Goal: Find contact information: Find contact information

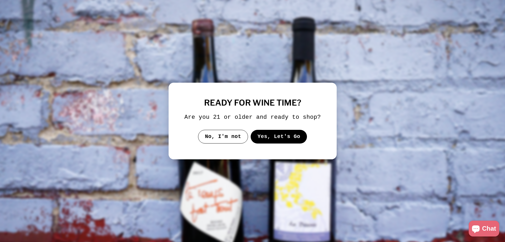
click at [278, 143] on button "Yes, Let's Go" at bounding box center [278, 137] width 57 height 14
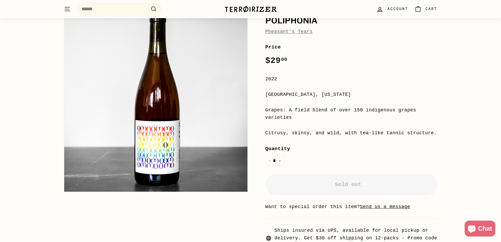
scroll to position [105, 0]
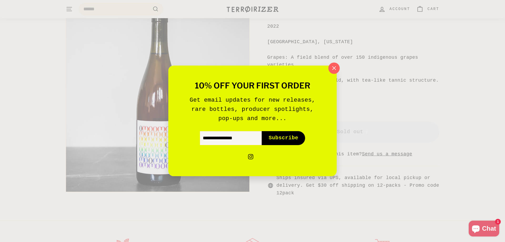
click at [331, 70] on icon "button" at bounding box center [334, 68] width 8 height 8
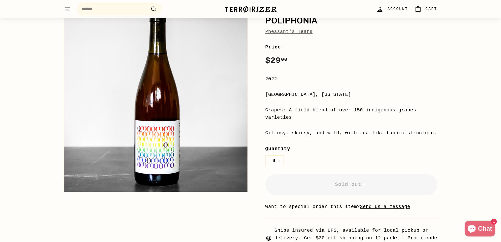
scroll to position [0, 0]
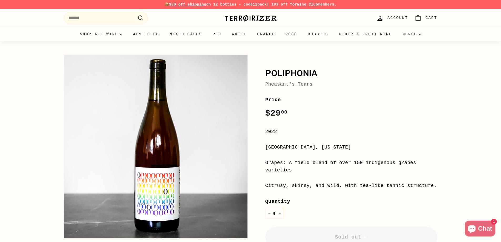
click at [243, 18] on img at bounding box center [250, 17] width 53 height 7
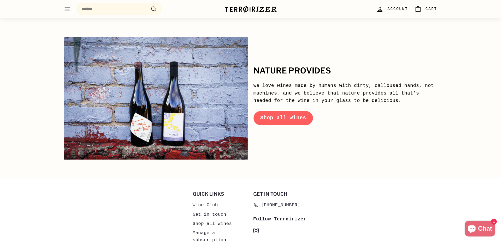
scroll to position [2558, 0]
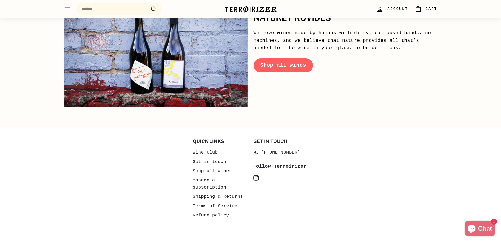
click at [212, 157] on link "Get in touch" at bounding box center [210, 161] width 34 height 9
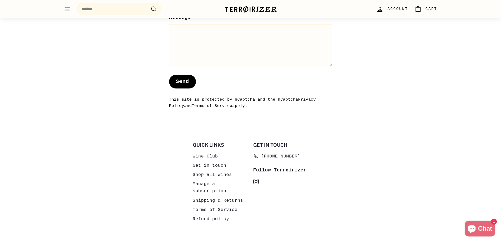
scroll to position [476, 0]
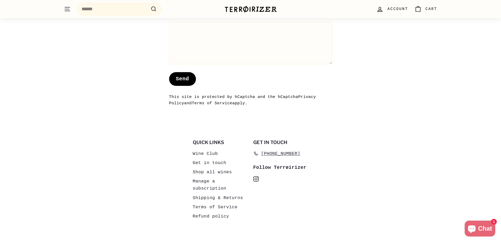
click at [231, 193] on link "Shipping & Returns" at bounding box center [218, 197] width 51 height 9
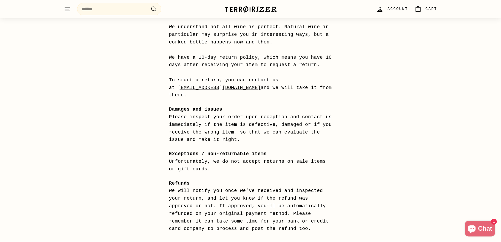
scroll to position [421, 0]
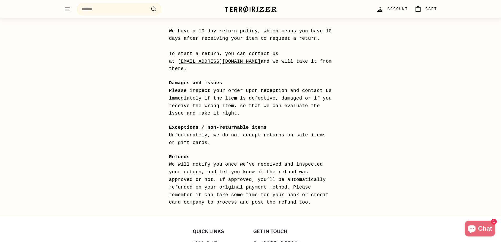
click at [271, 239] on span "[PHONE_NUMBER]" at bounding box center [280, 242] width 39 height 7
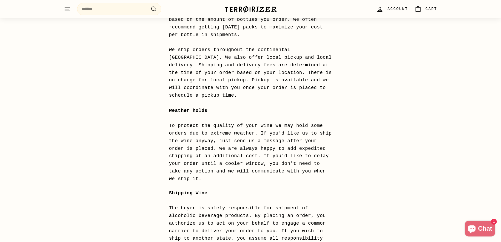
scroll to position [0, 0]
